Goal: Task Accomplishment & Management: Complete application form

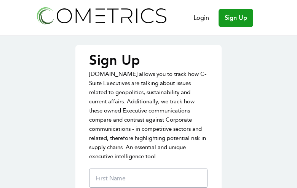
type input "sopJCRGq"
type input "vgtShCLcZafFD"
type input "[PERSON_NAME][EMAIL_ADDRESS][DOMAIN_NAME]"
